Goal: Information Seeking & Learning: Learn about a topic

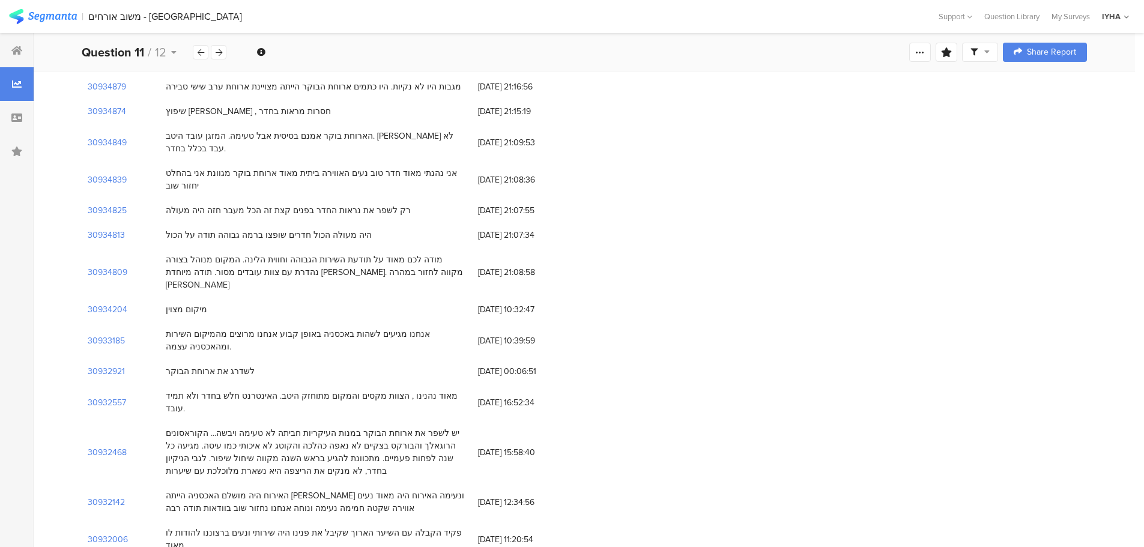
scroll to position [11534, 0]
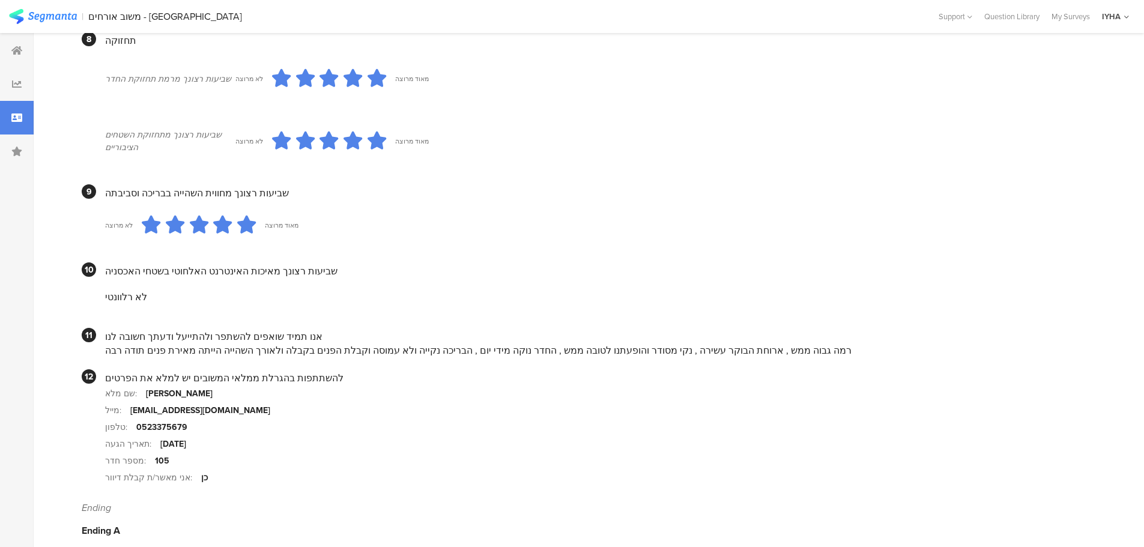
scroll to position [1002, 0]
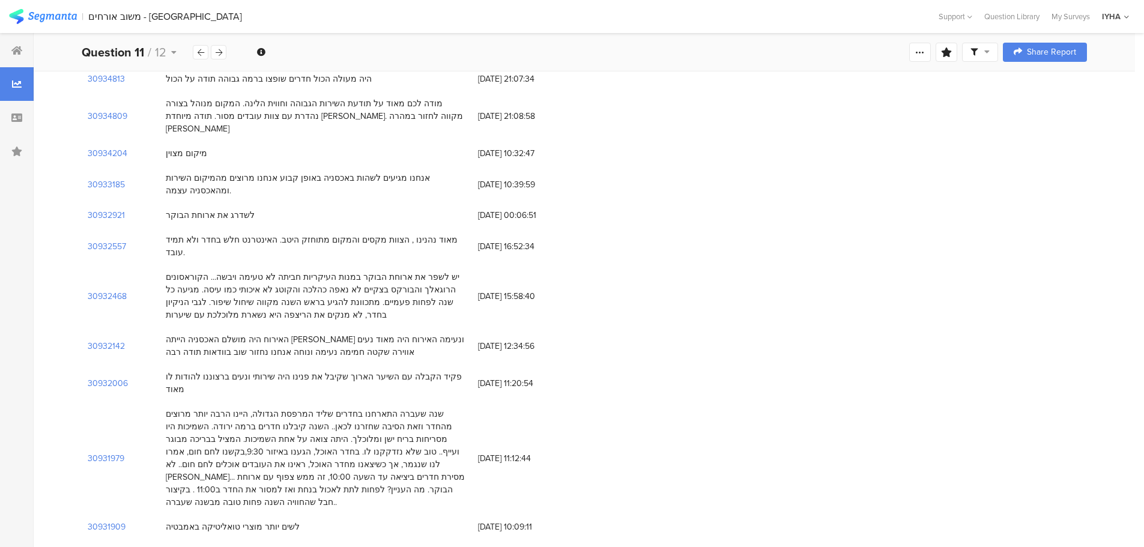
scroll to position [11812, 0]
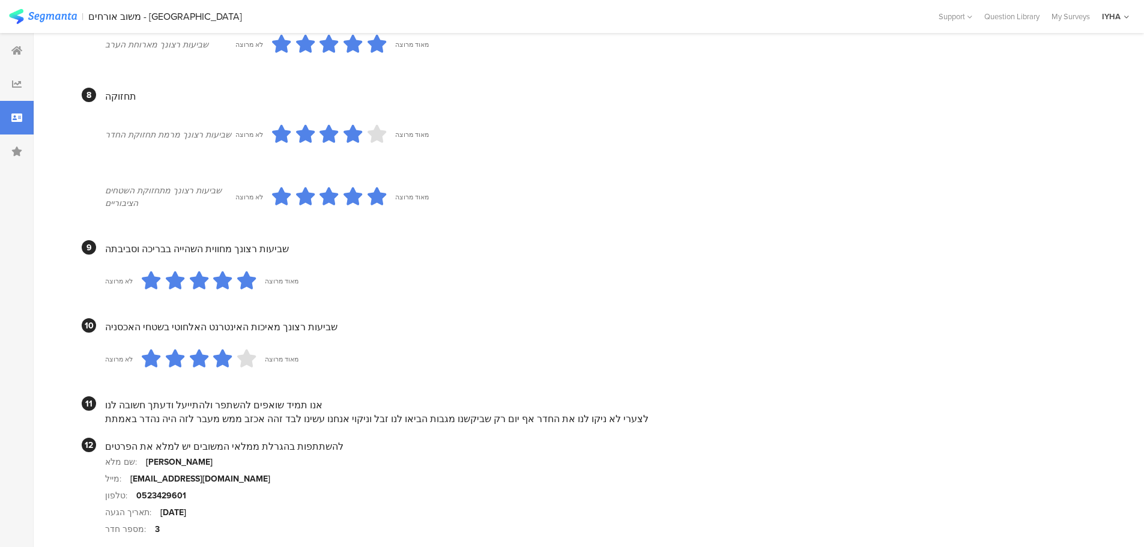
scroll to position [1010, 0]
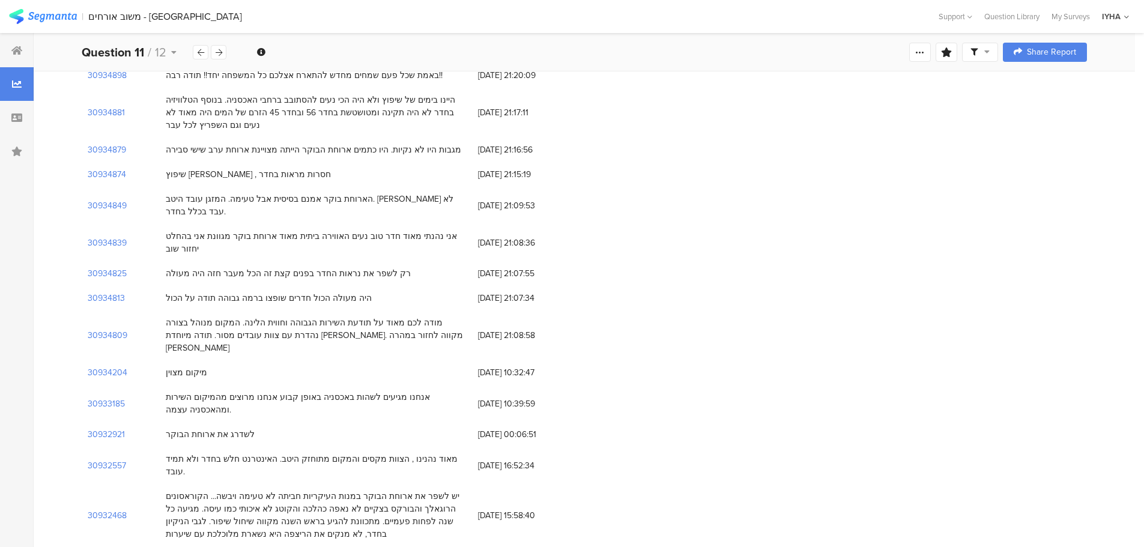
scroll to position [11572, 0]
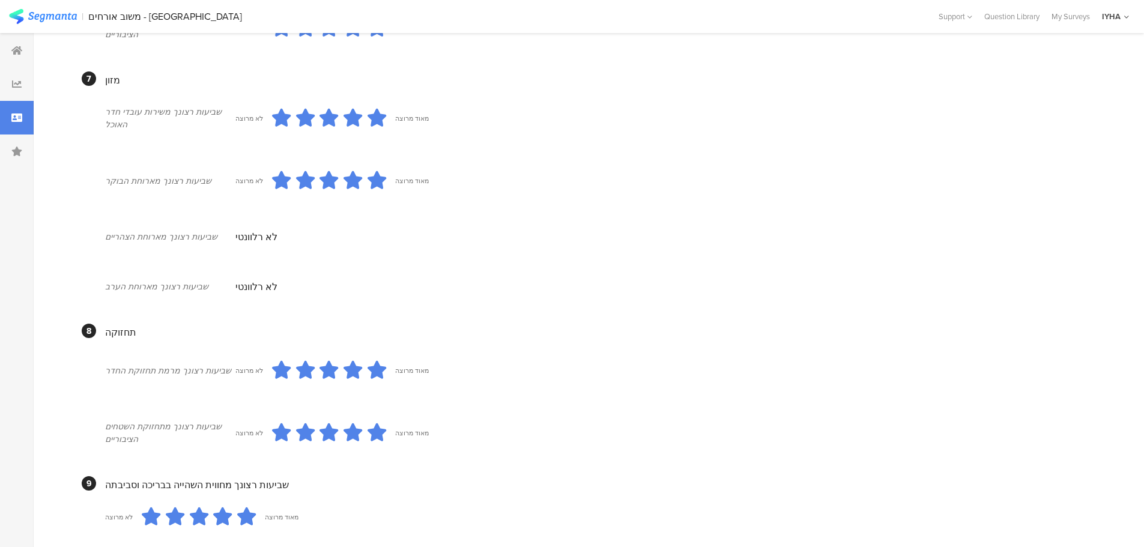
scroll to position [1002, 0]
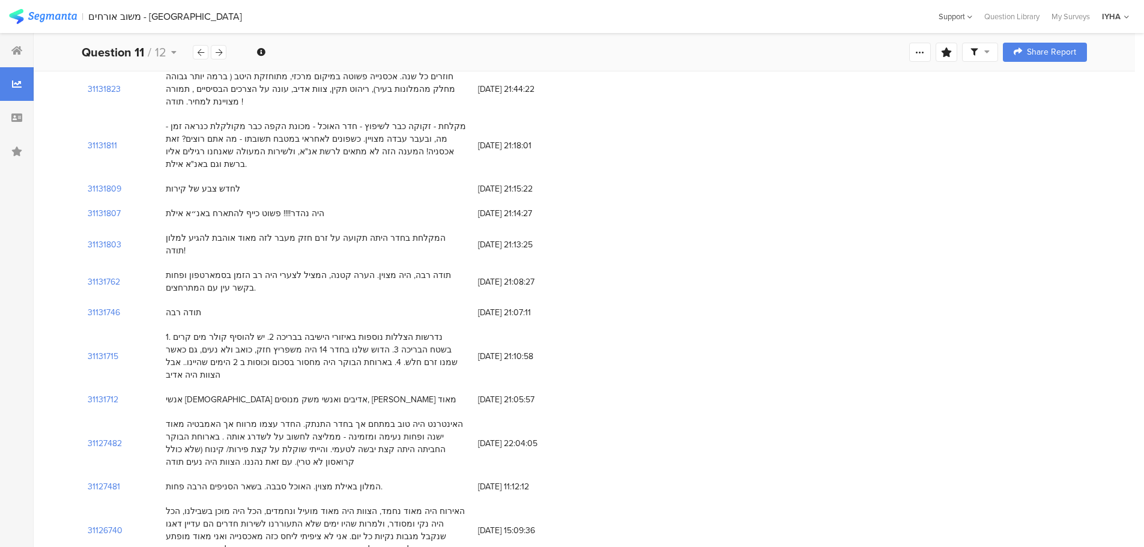
scroll to position [11572, 0]
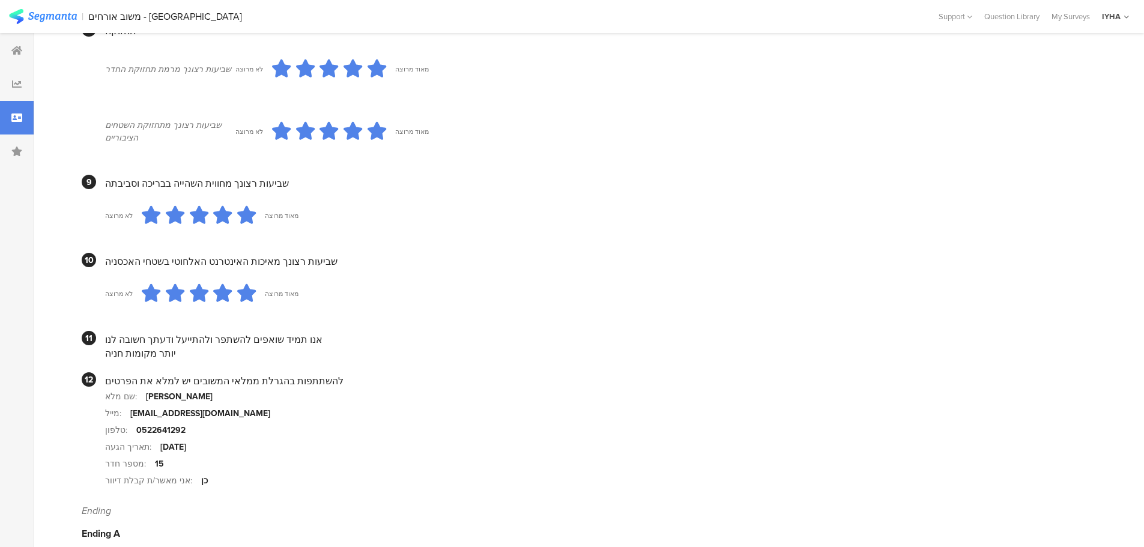
scroll to position [1015, 0]
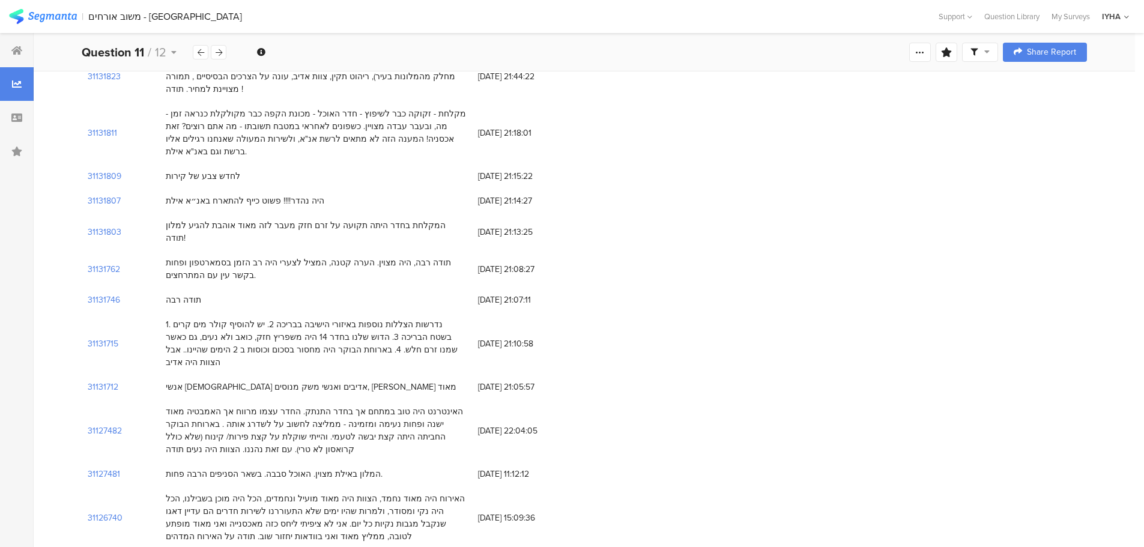
scroll to position [11572, 0]
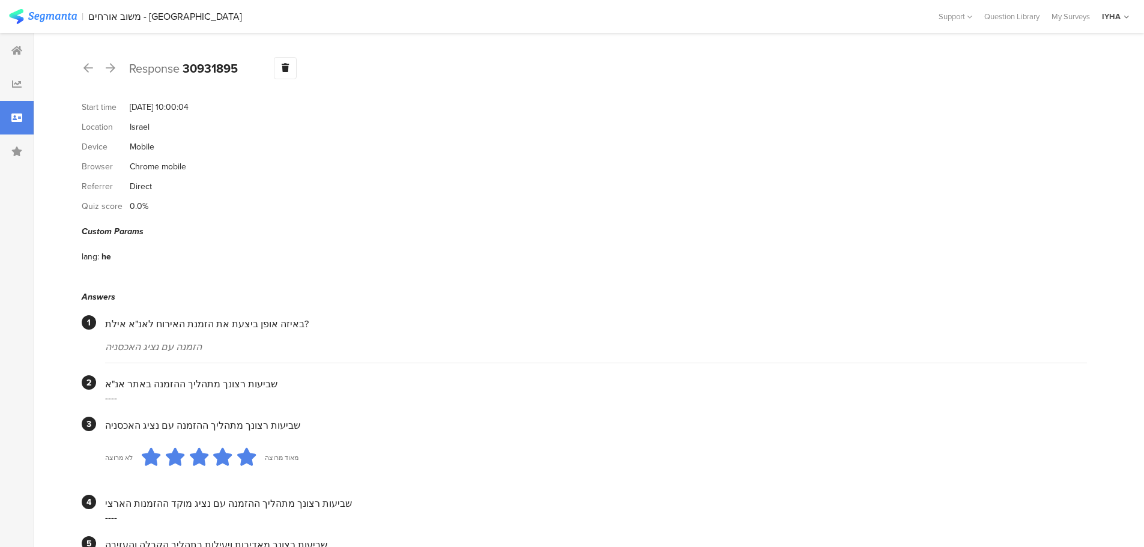
scroll to position [973, 0]
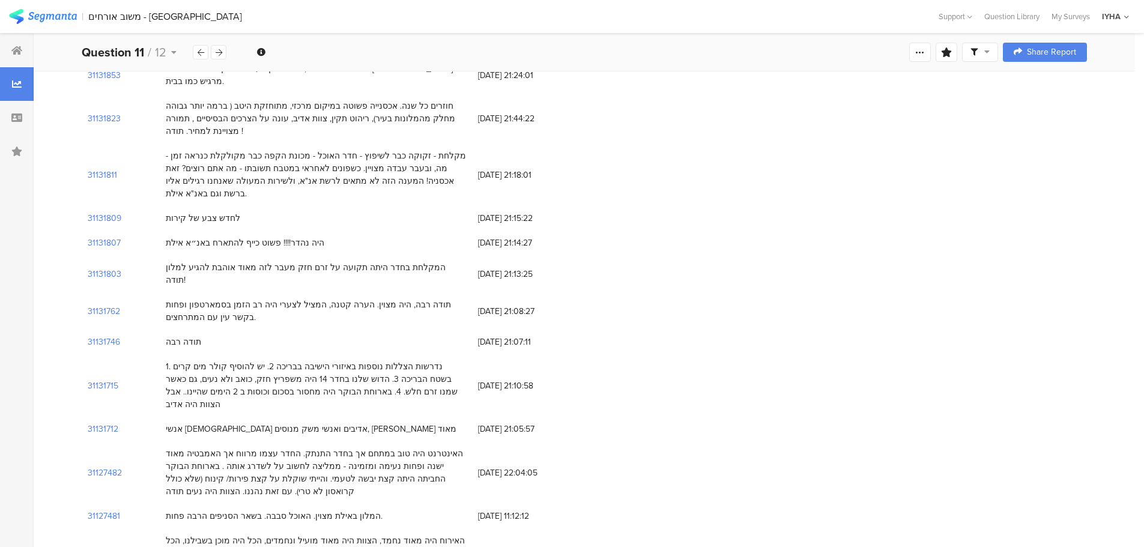
scroll to position [11572, 0]
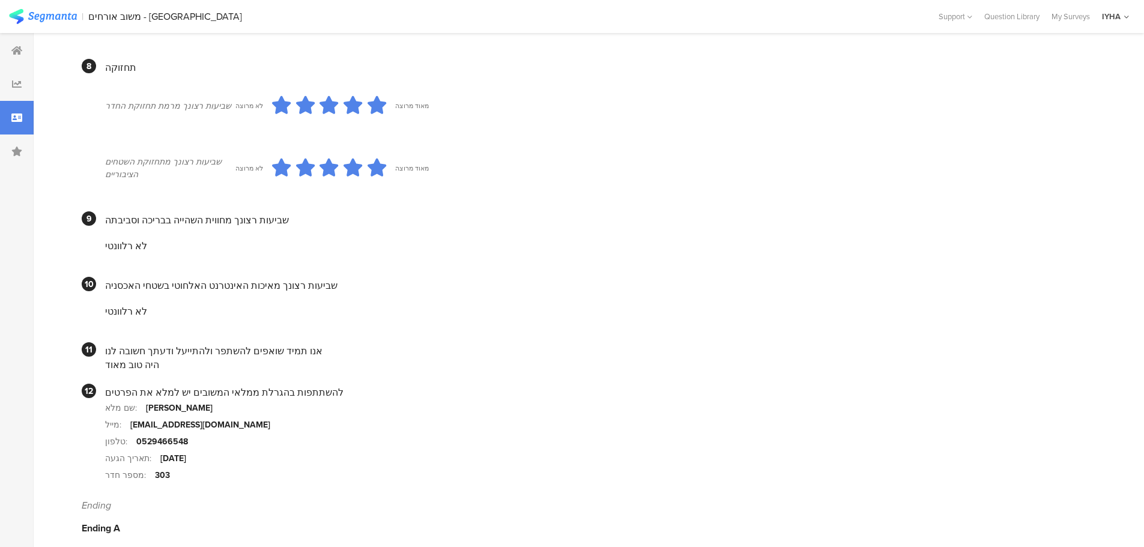
scroll to position [973, 0]
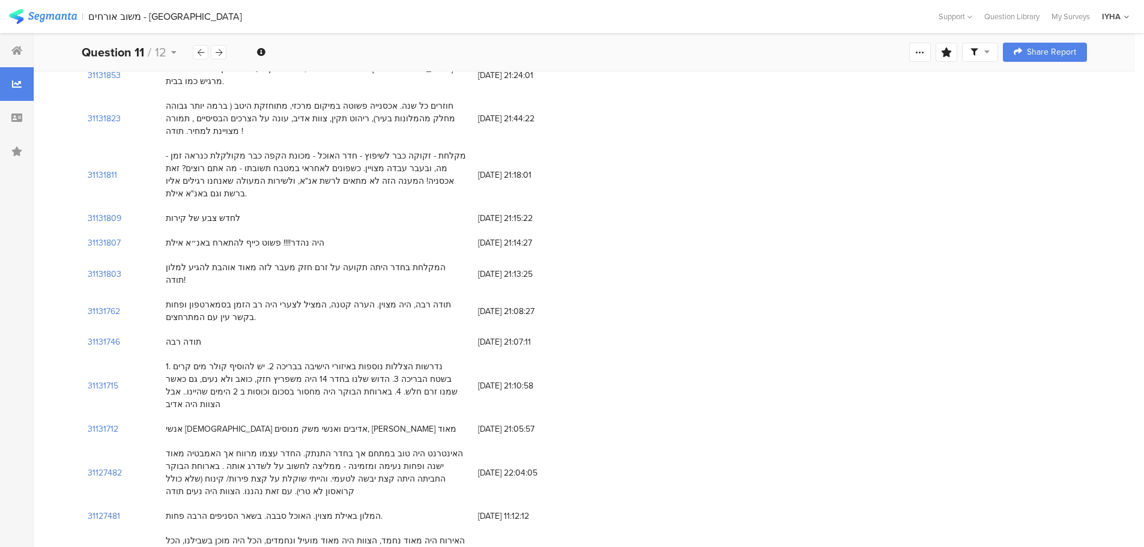
scroll to position [11572, 0]
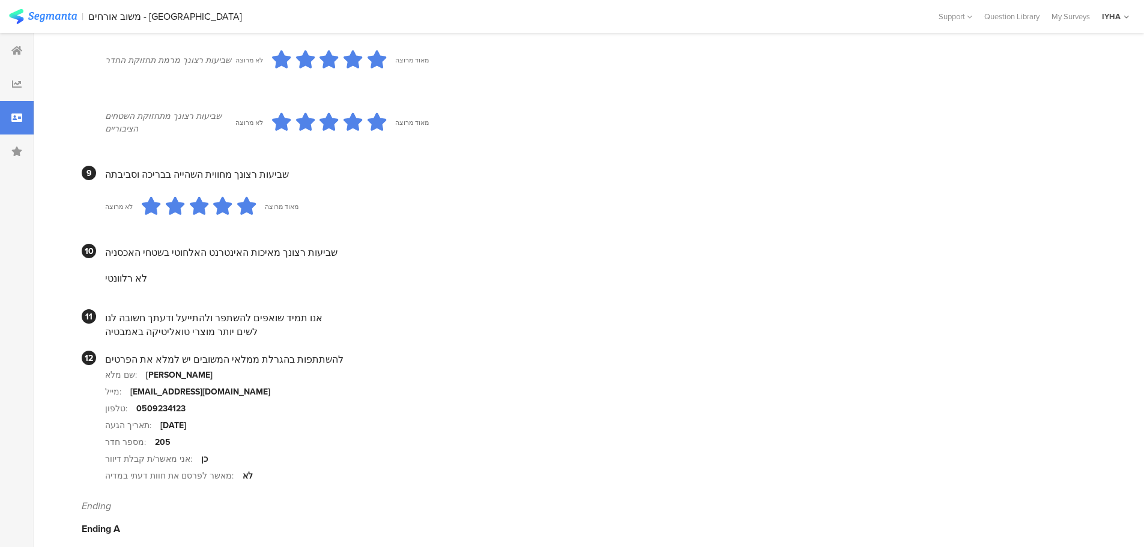
scroll to position [1019, 0]
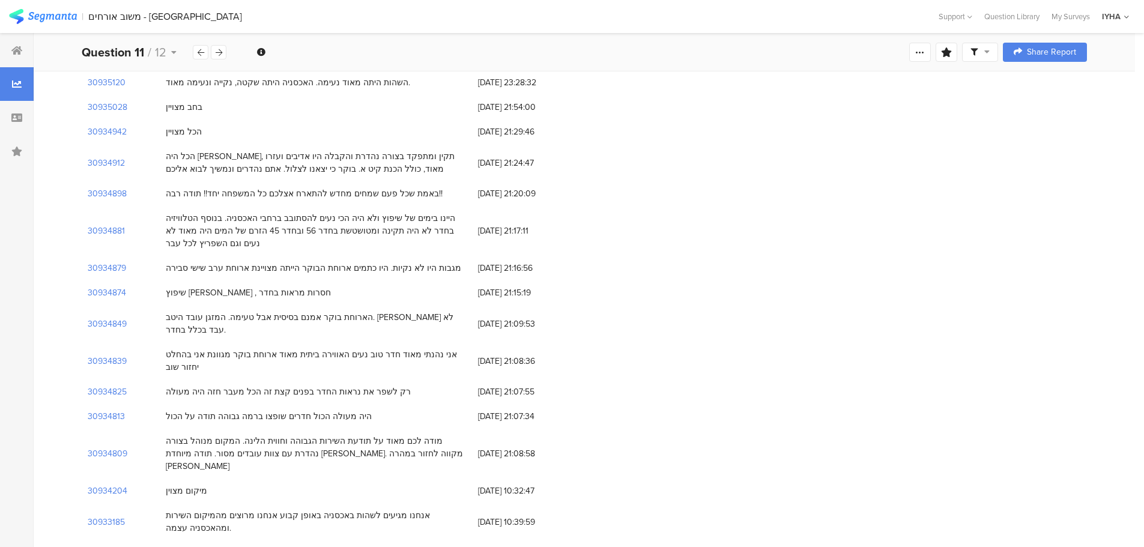
scroll to position [11452, 0]
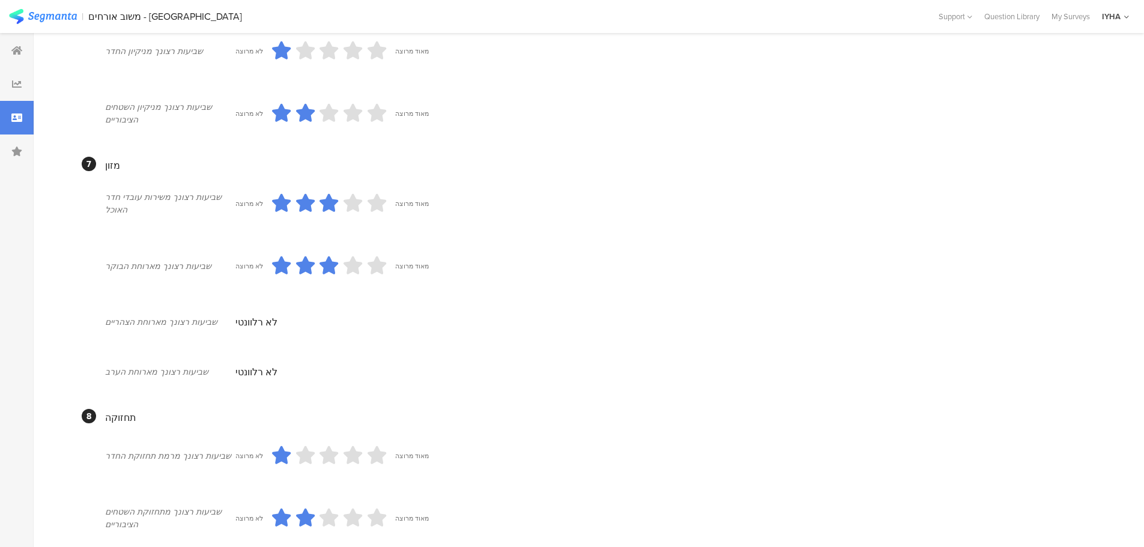
scroll to position [1013, 0]
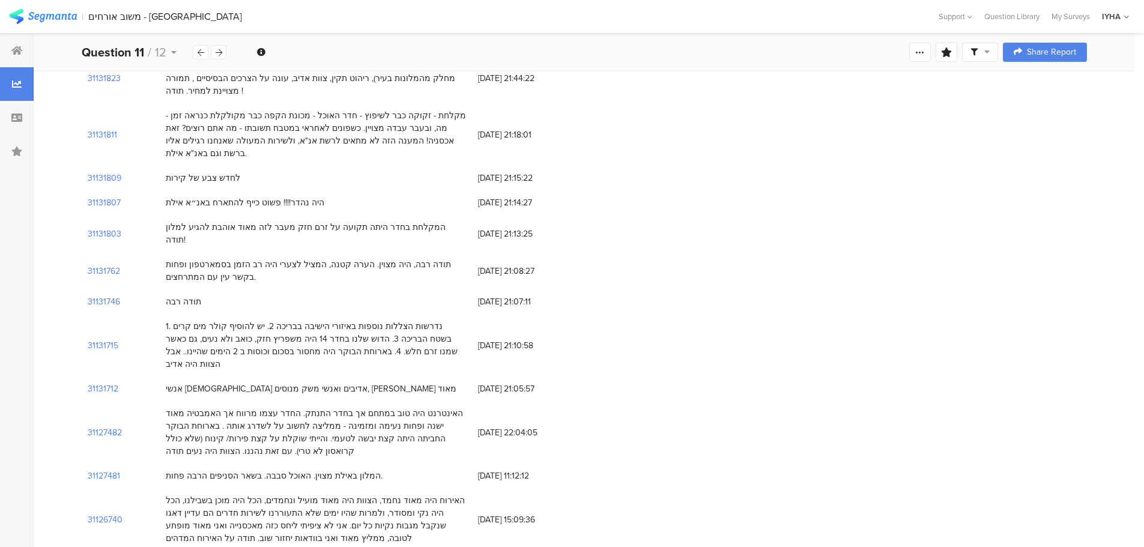
scroll to position [11452, 0]
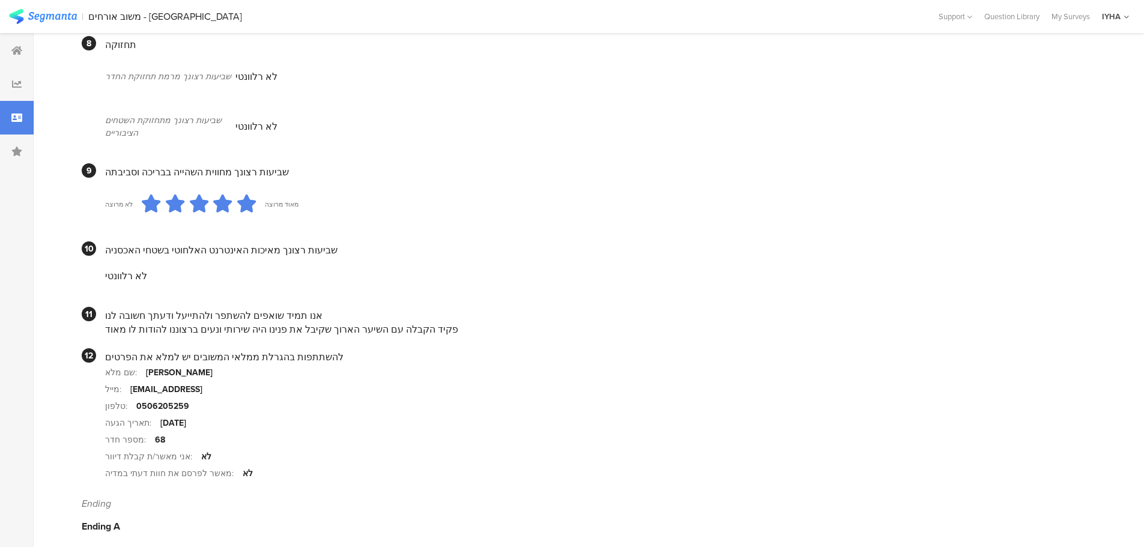
scroll to position [994, 0]
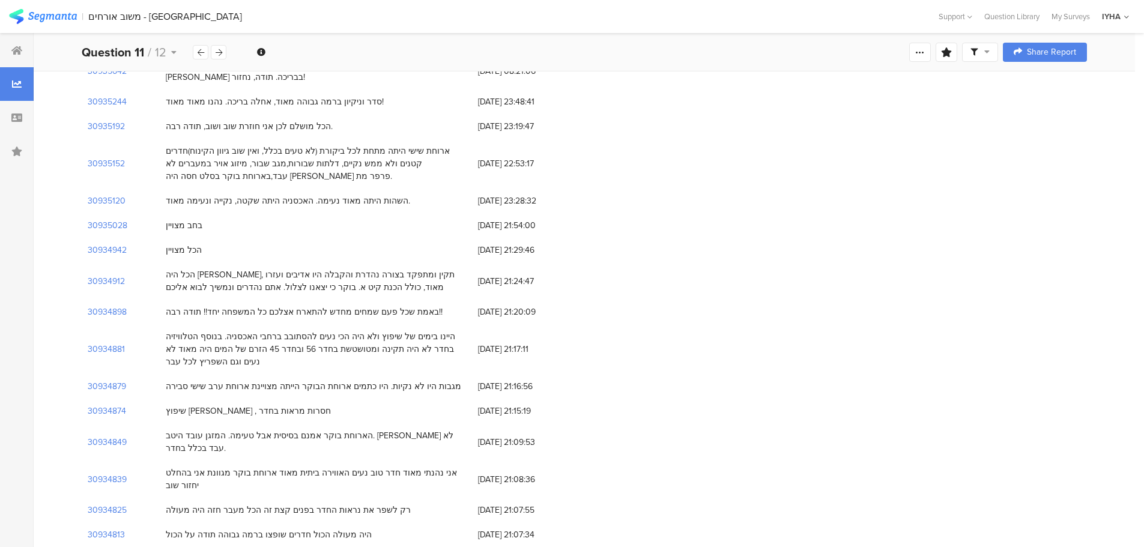
scroll to position [11332, 0]
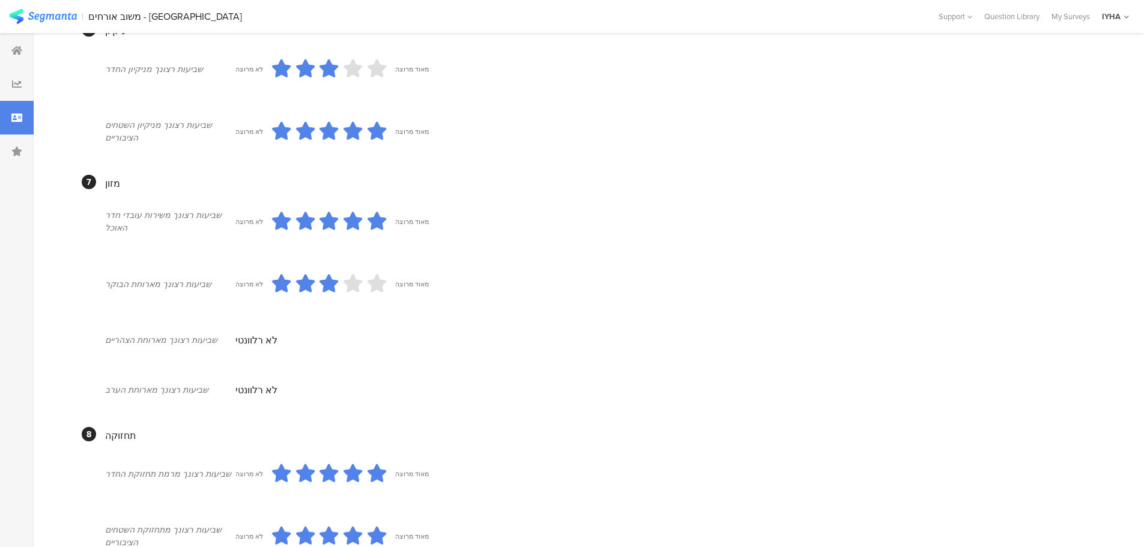
scroll to position [1015, 0]
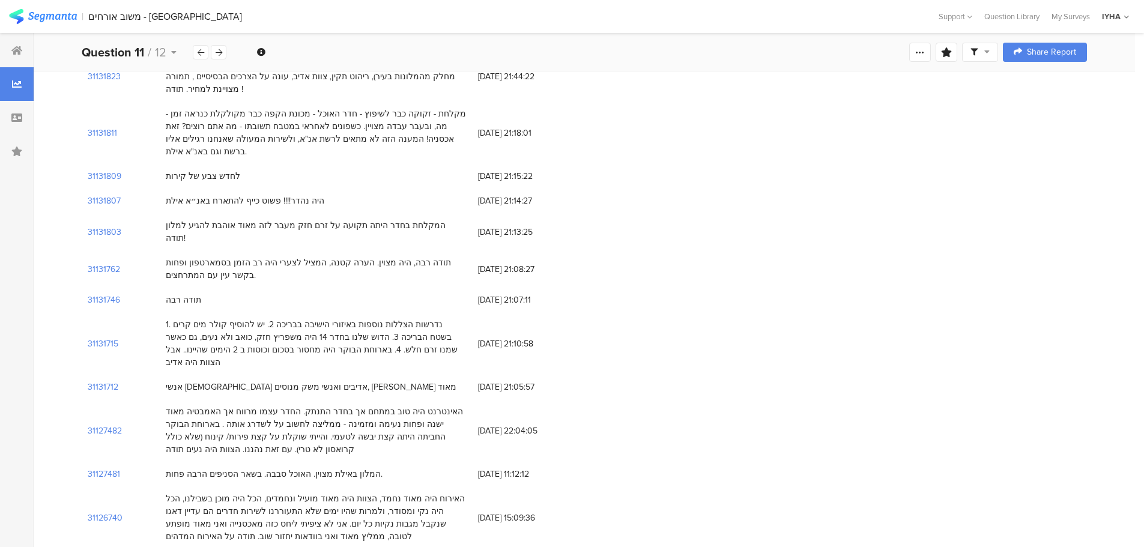
scroll to position [11332, 0]
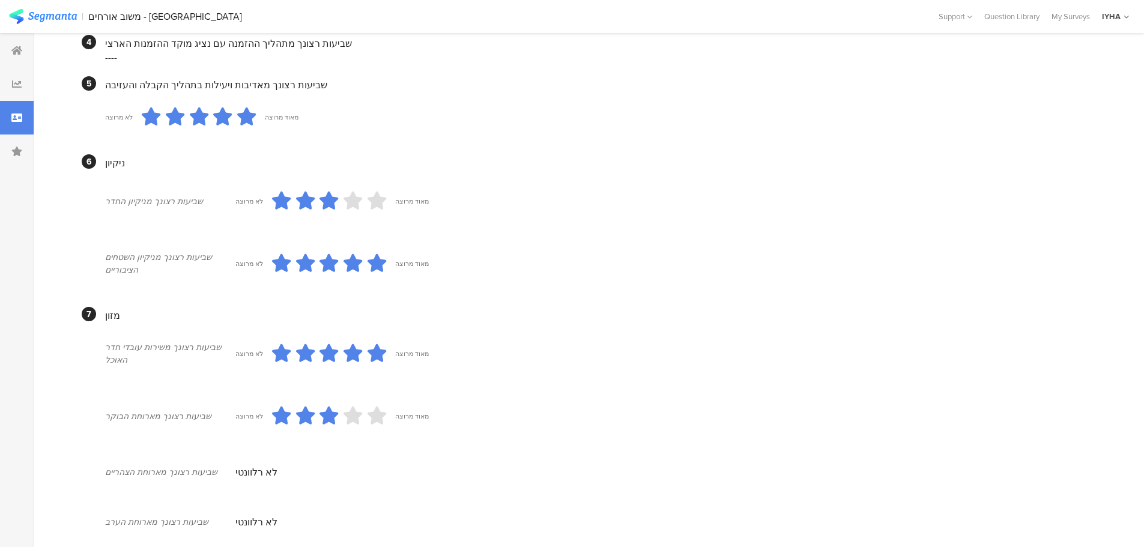
scroll to position [1015, 0]
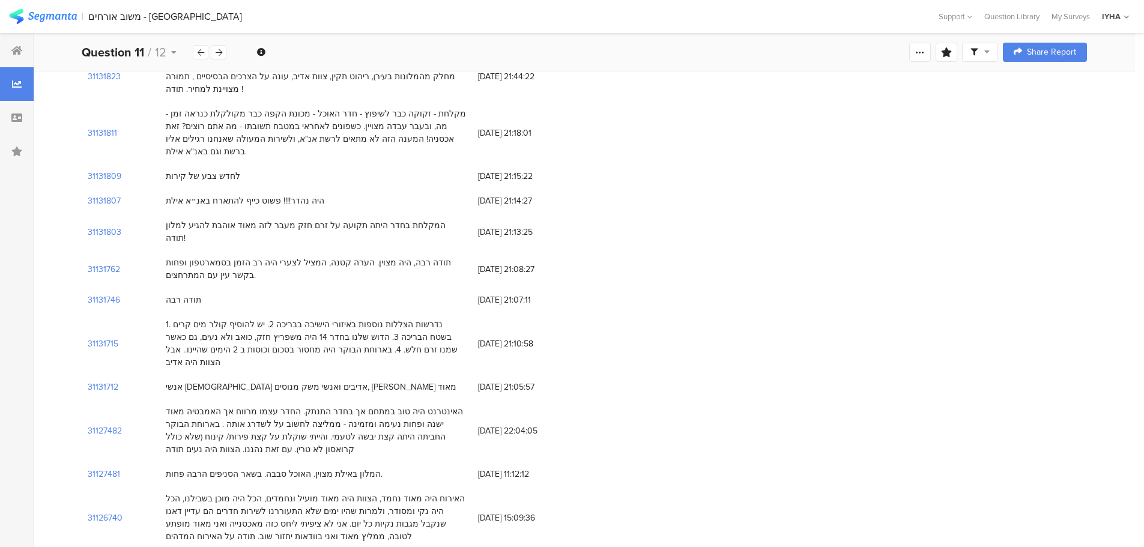
scroll to position [11332, 0]
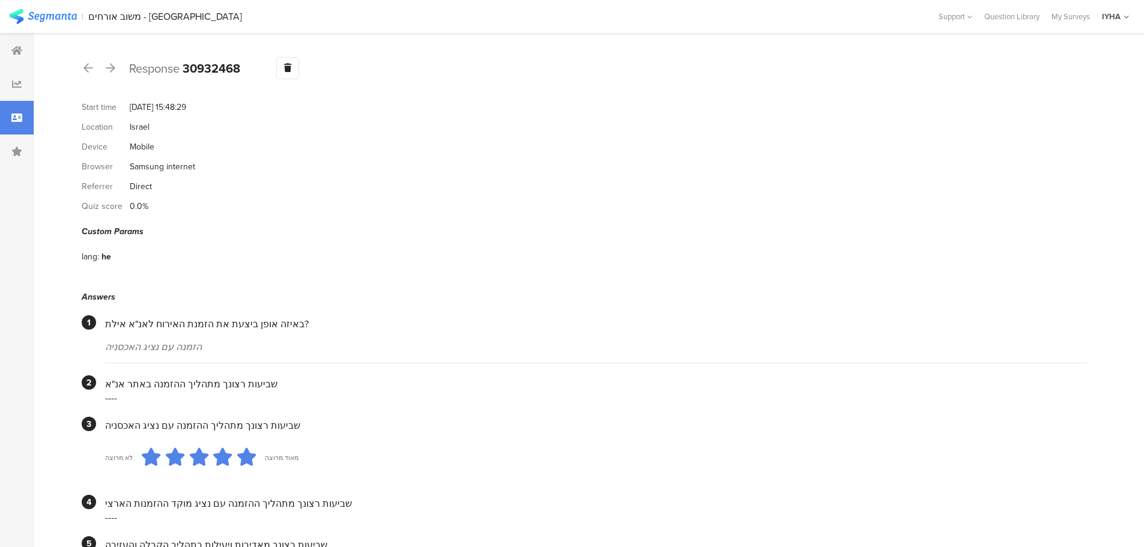
scroll to position [1058, 0]
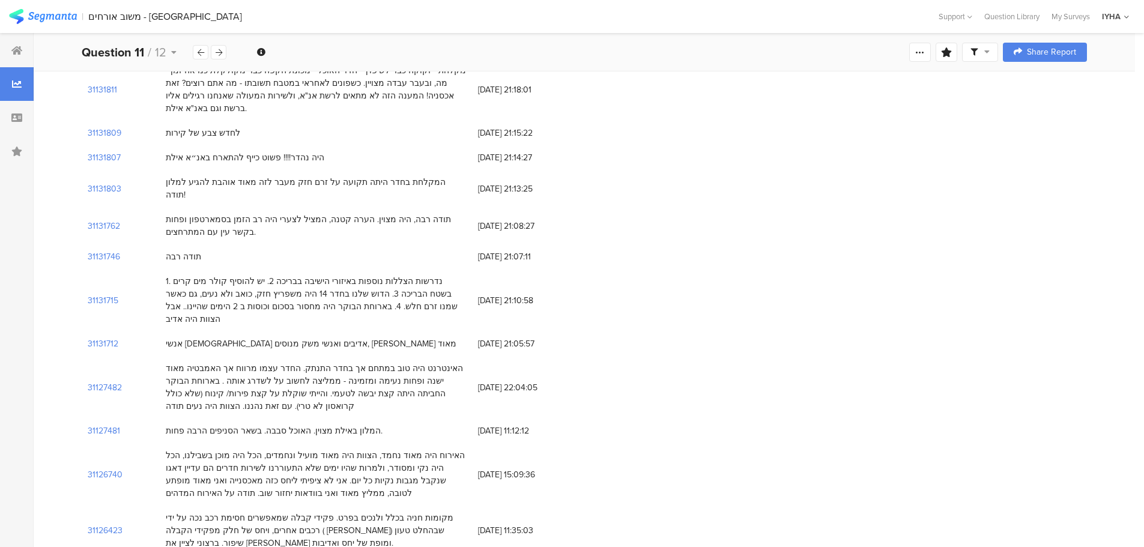
scroll to position [11332, 0]
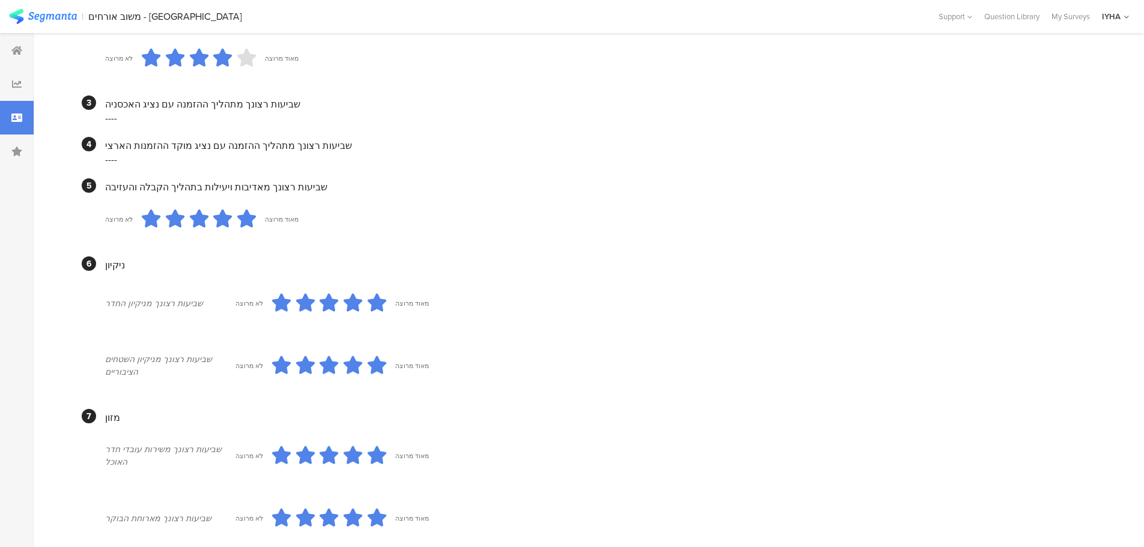
scroll to position [998, 0]
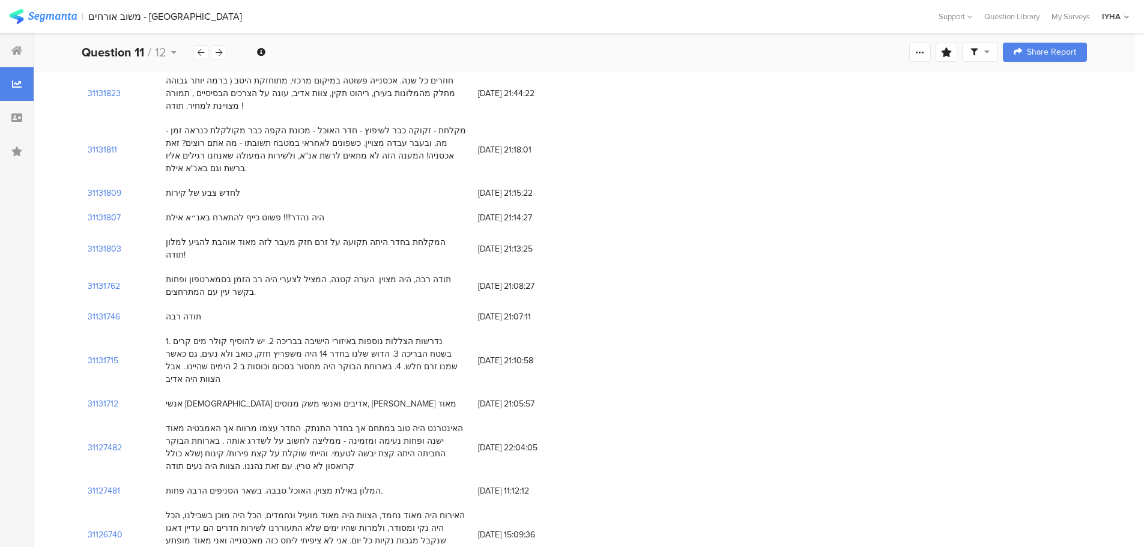
scroll to position [11332, 0]
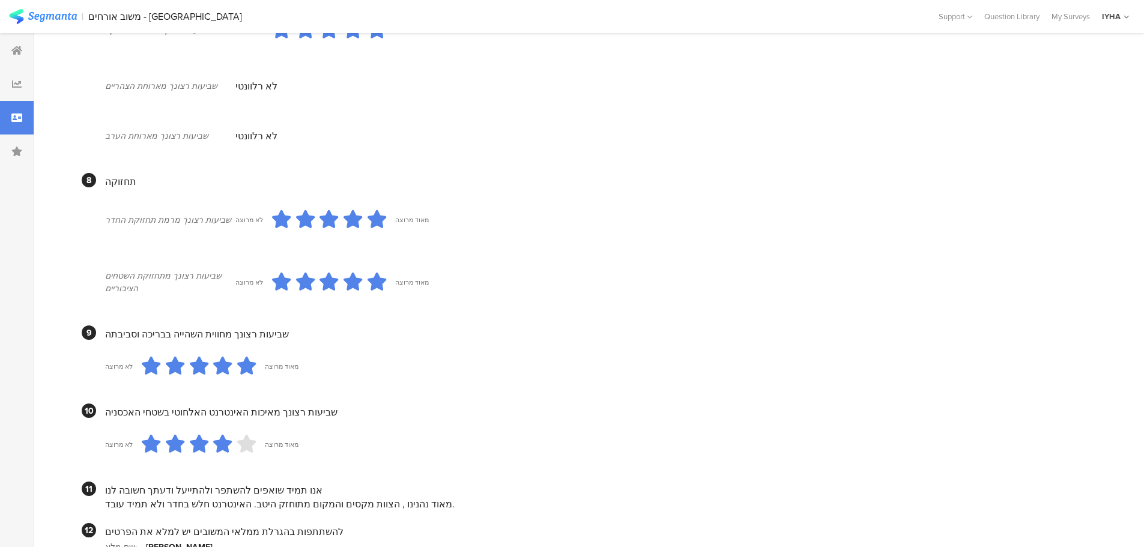
scroll to position [998, 0]
